Goal: Find specific page/section: Find specific page/section

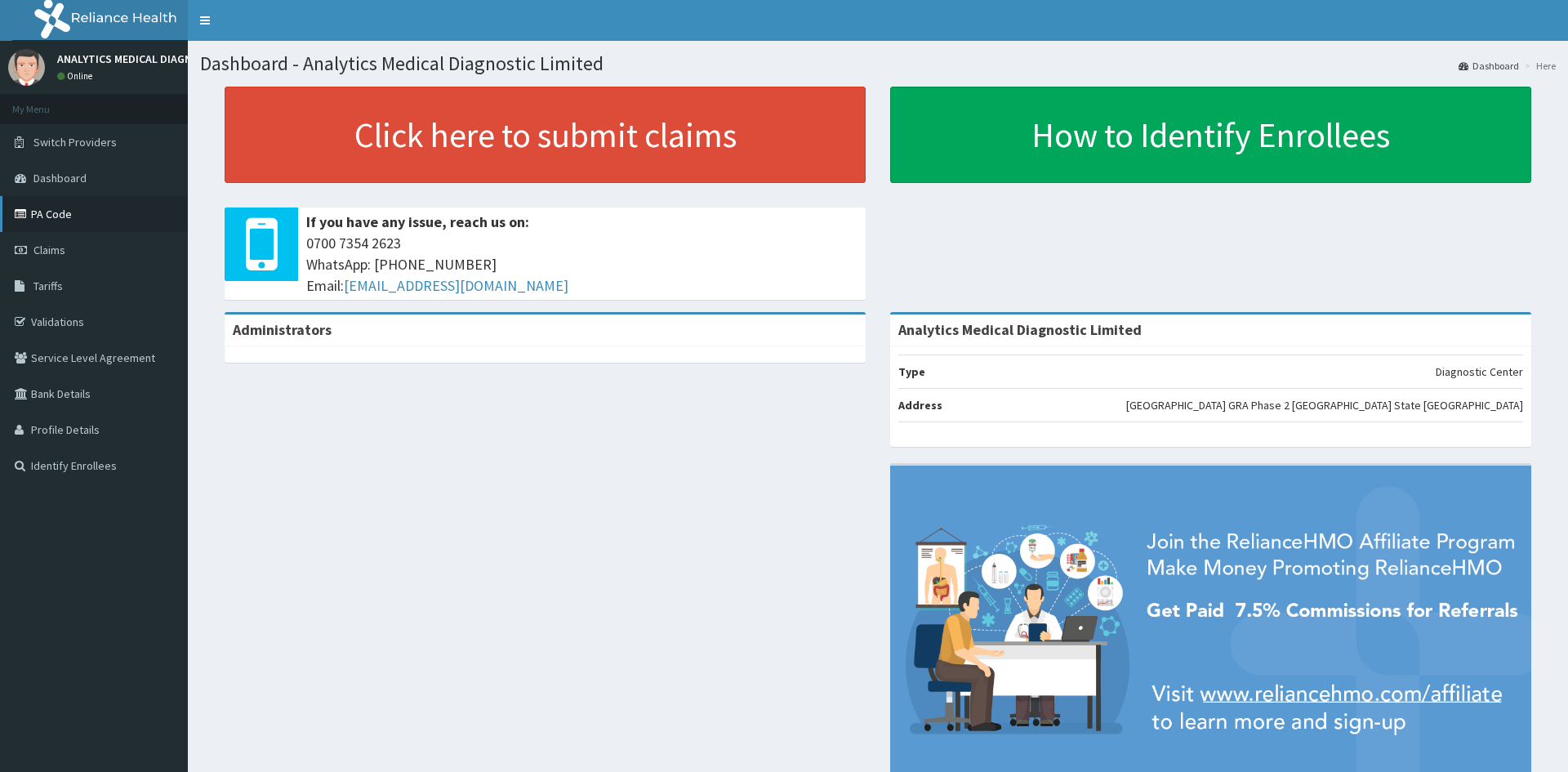
click at [83, 208] on link "PA Code" at bounding box center [93, 214] width 187 height 36
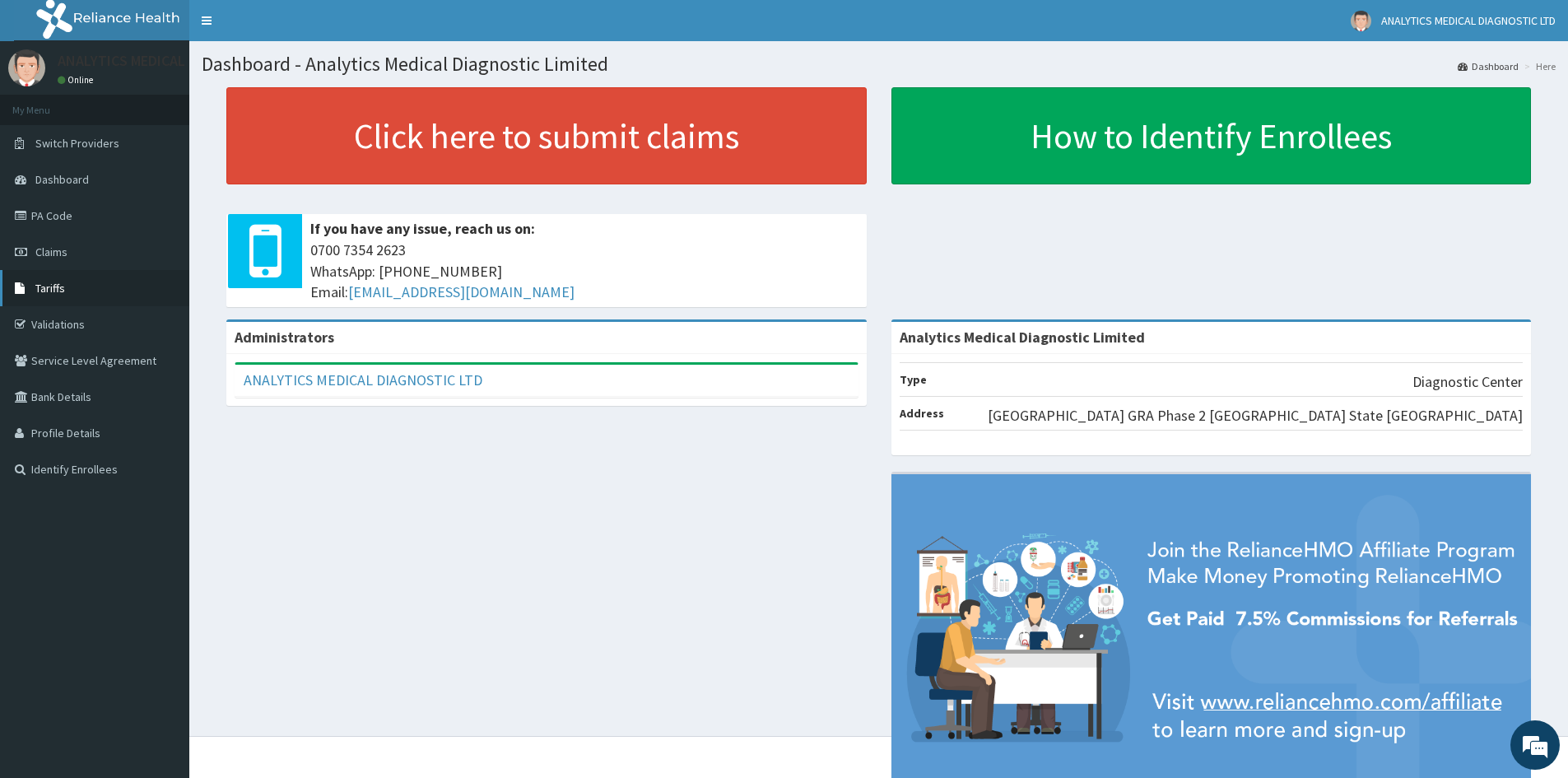
click at [57, 288] on span "Tariffs" at bounding box center [50, 288] width 29 height 15
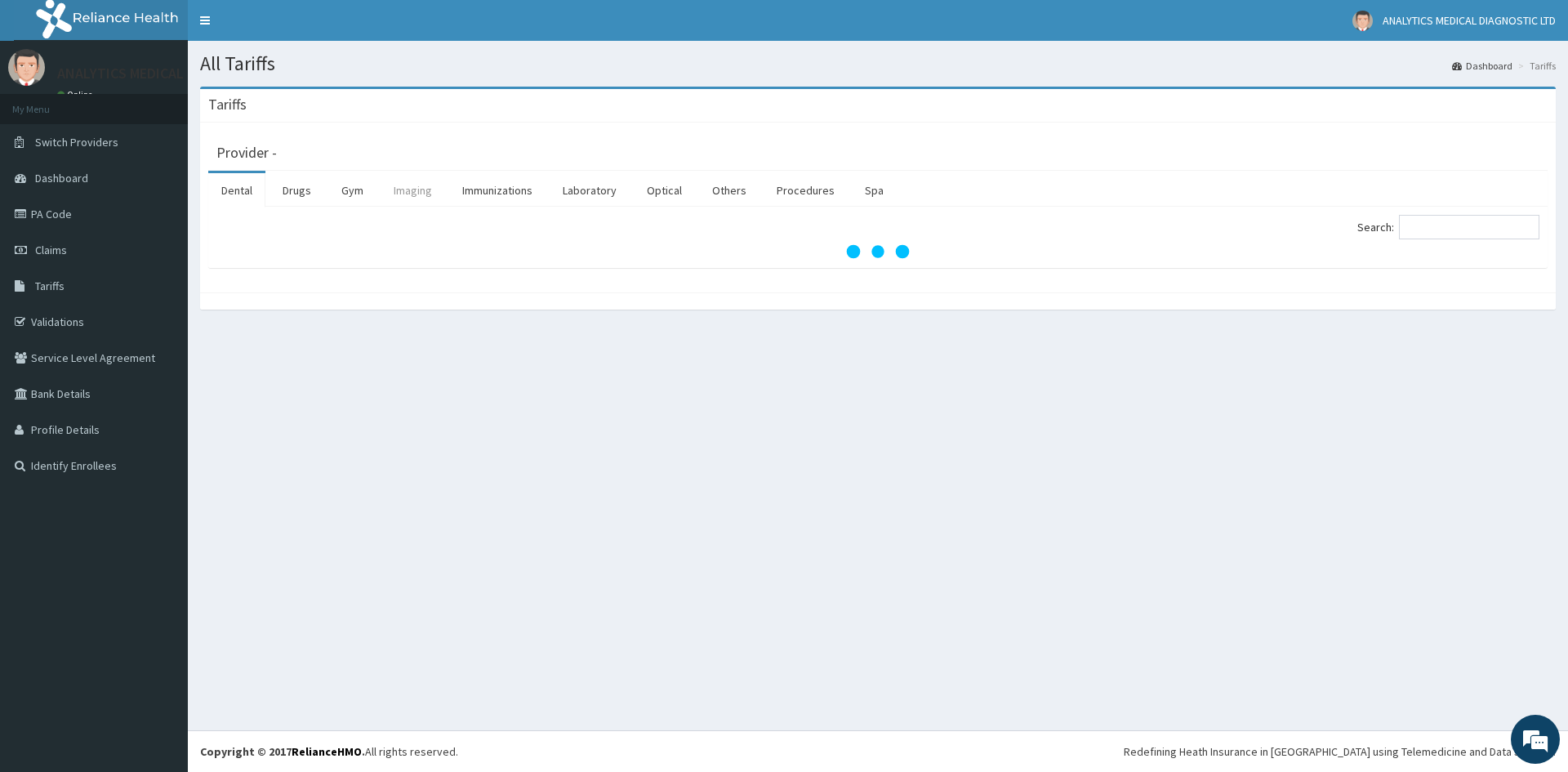
click at [420, 194] on link "Imaging" at bounding box center [413, 189] width 64 height 34
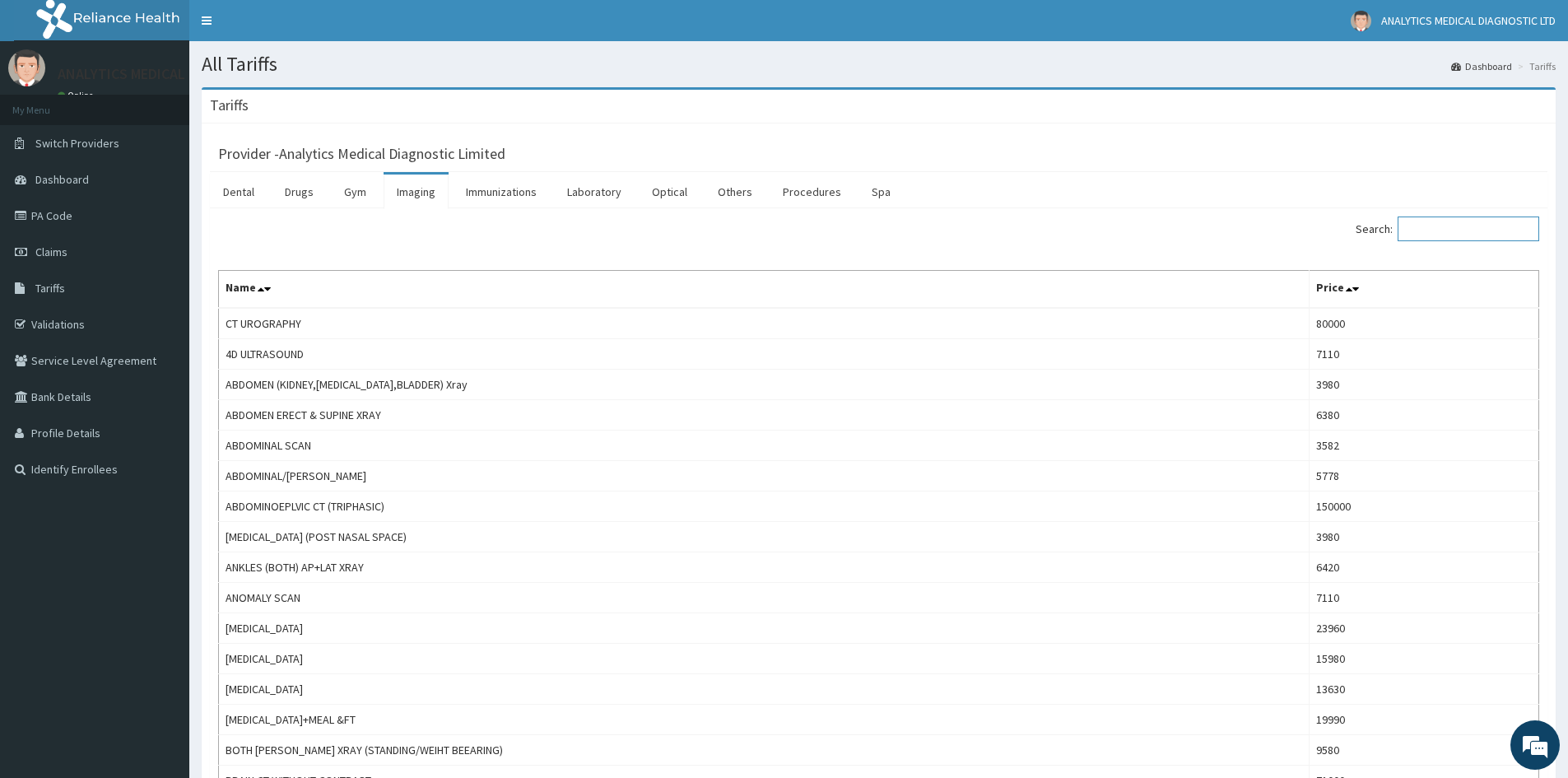
click at [1459, 225] on input "Search:" at bounding box center [1468, 228] width 142 height 24
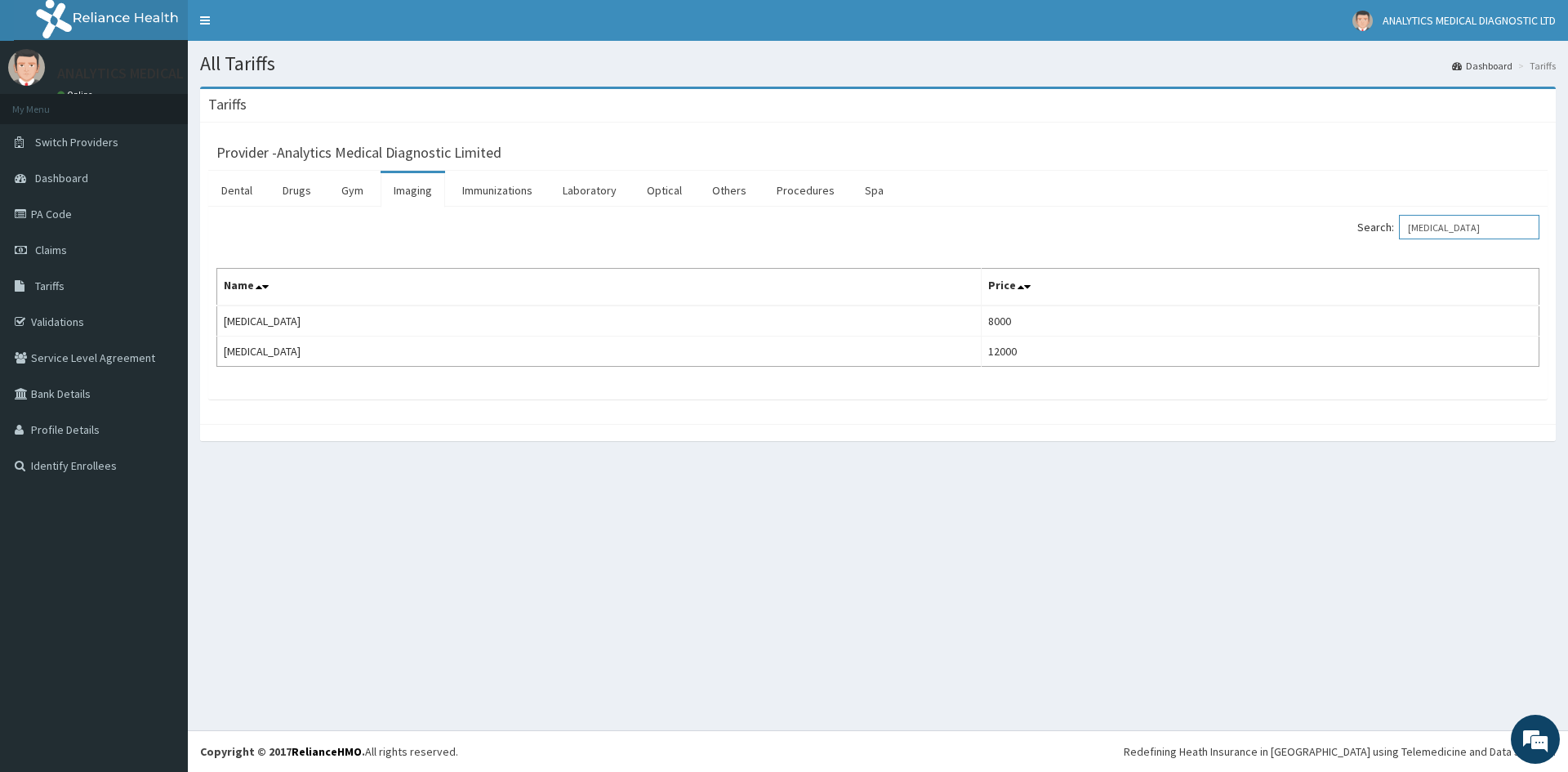
type input "[MEDICAL_DATA]"
